Goal: Transaction & Acquisition: Purchase product/service

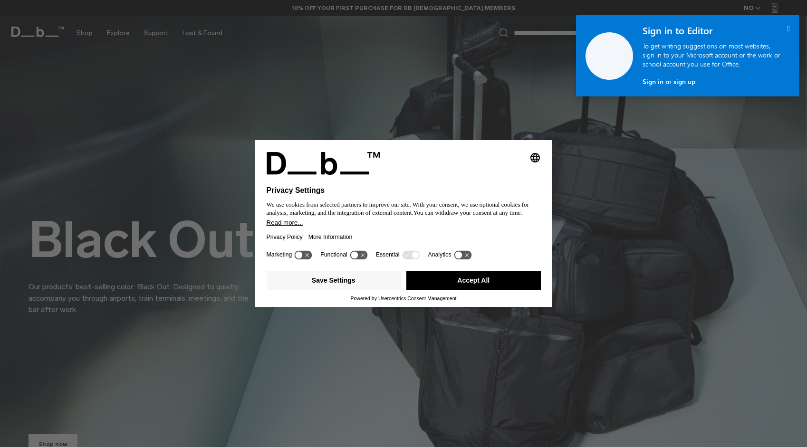
click at [448, 283] on button "Accept All" at bounding box center [474, 280] width 135 height 19
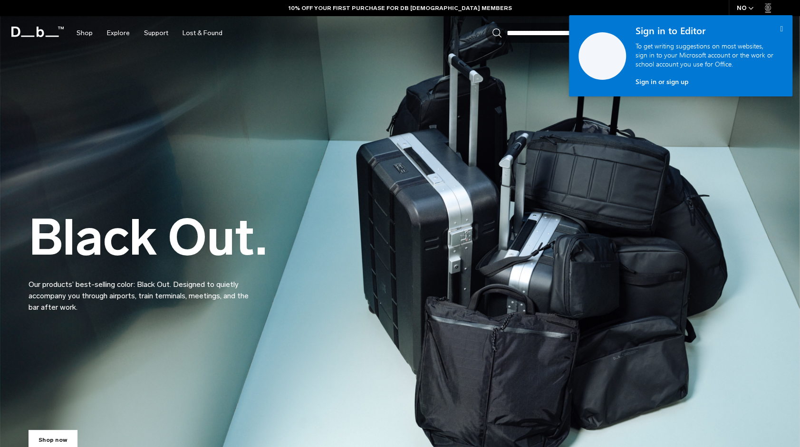
click at [780, 29] on icon "" at bounding box center [781, 29] width 3 height 8
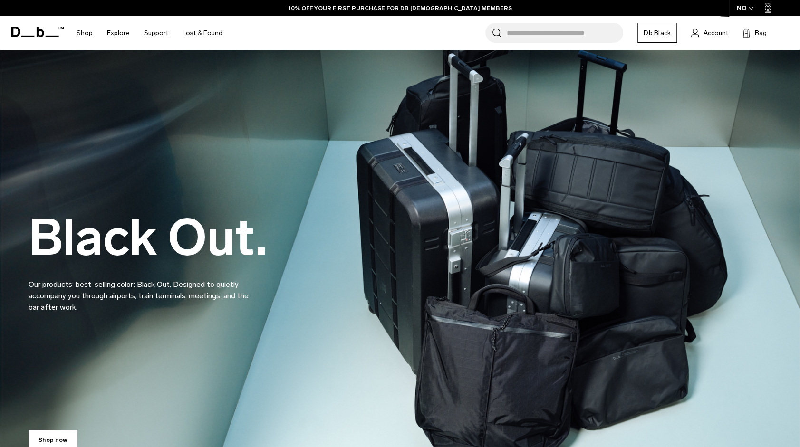
click at [539, 37] on input "Search for Bags, Luggage..." at bounding box center [565, 33] width 117 height 20
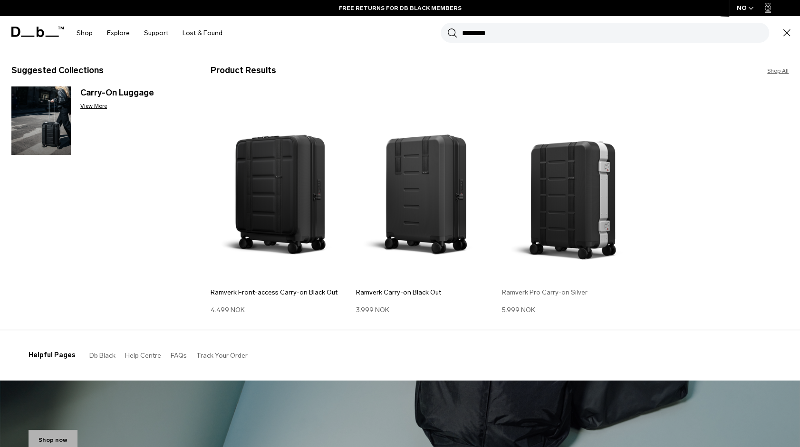
type input "********"
click at [574, 214] on img at bounding box center [572, 187] width 141 height 190
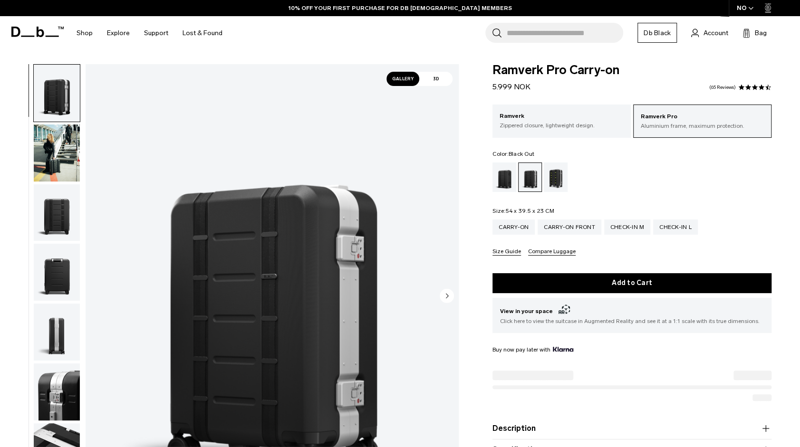
click at [504, 182] on div "Black Out" at bounding box center [505, 177] width 24 height 29
